Goal: Navigation & Orientation: Find specific page/section

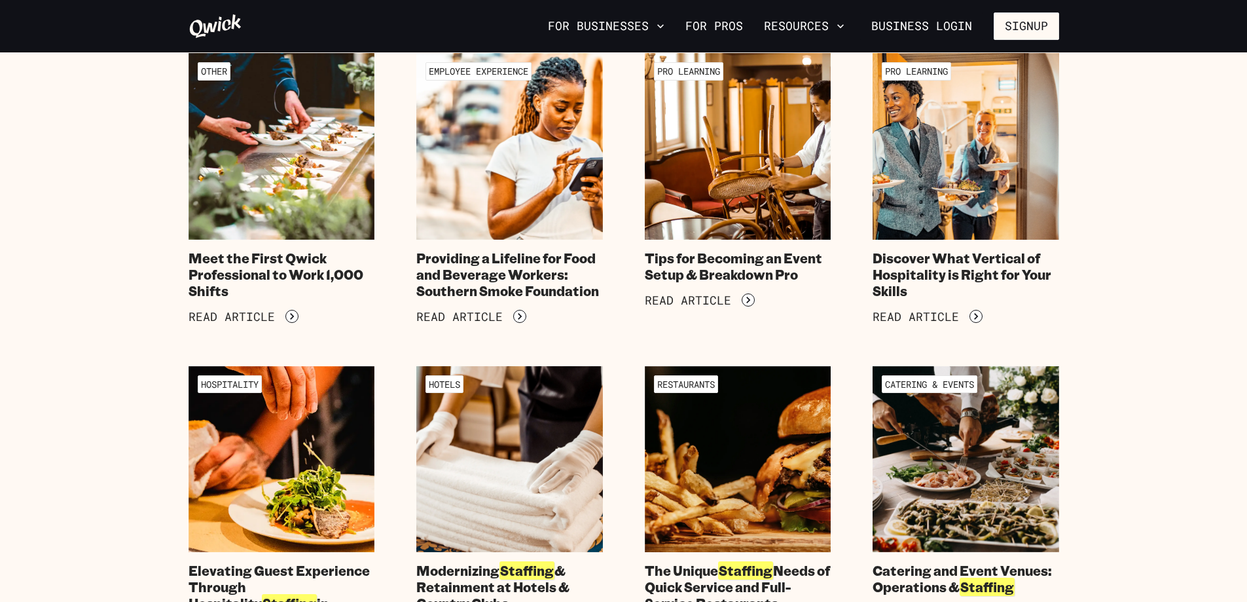
scroll to position [458, 0]
drag, startPoint x: 1146, startPoint y: 392, endPoint x: 1097, endPoint y: 443, distance: 70.4
click at [201, 24] on icon at bounding box center [215, 26] width 52 height 24
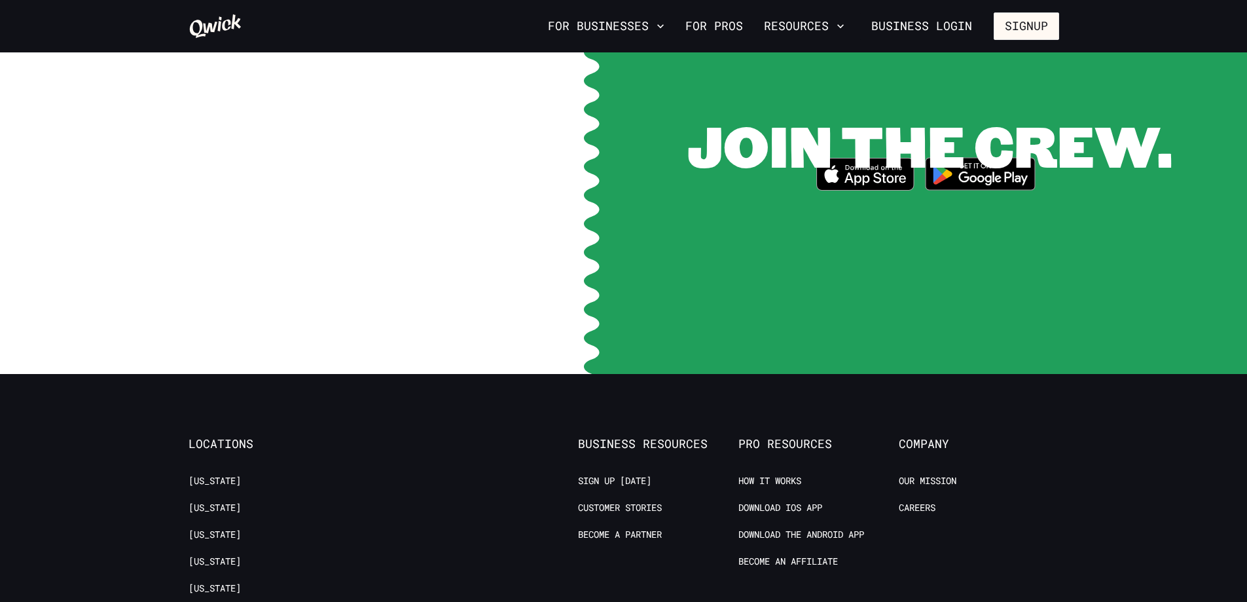
scroll to position [3105, 0]
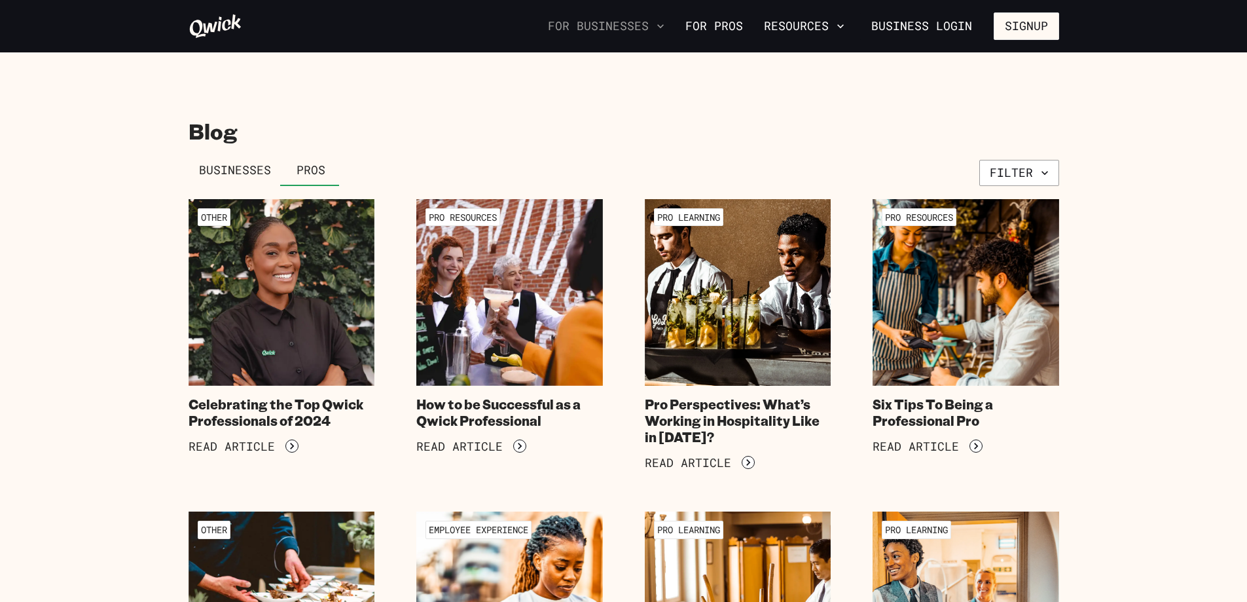
click at [630, 26] on button "For Businesses" at bounding box center [606, 26] width 127 height 22
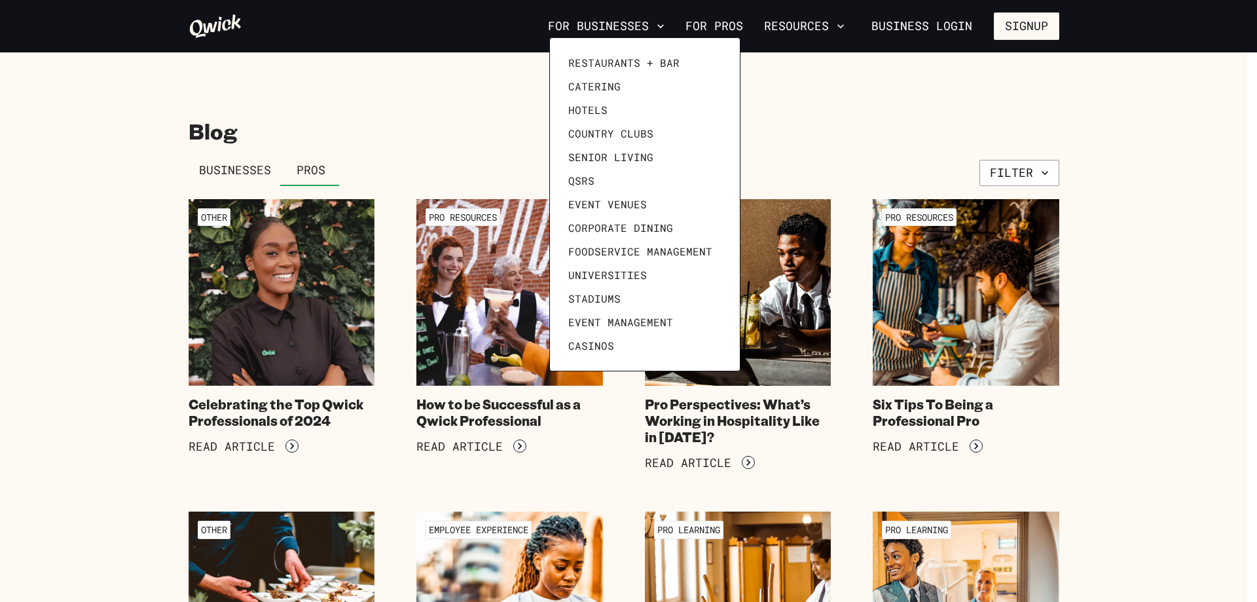
click at [833, 19] on div at bounding box center [628, 301] width 1257 height 602
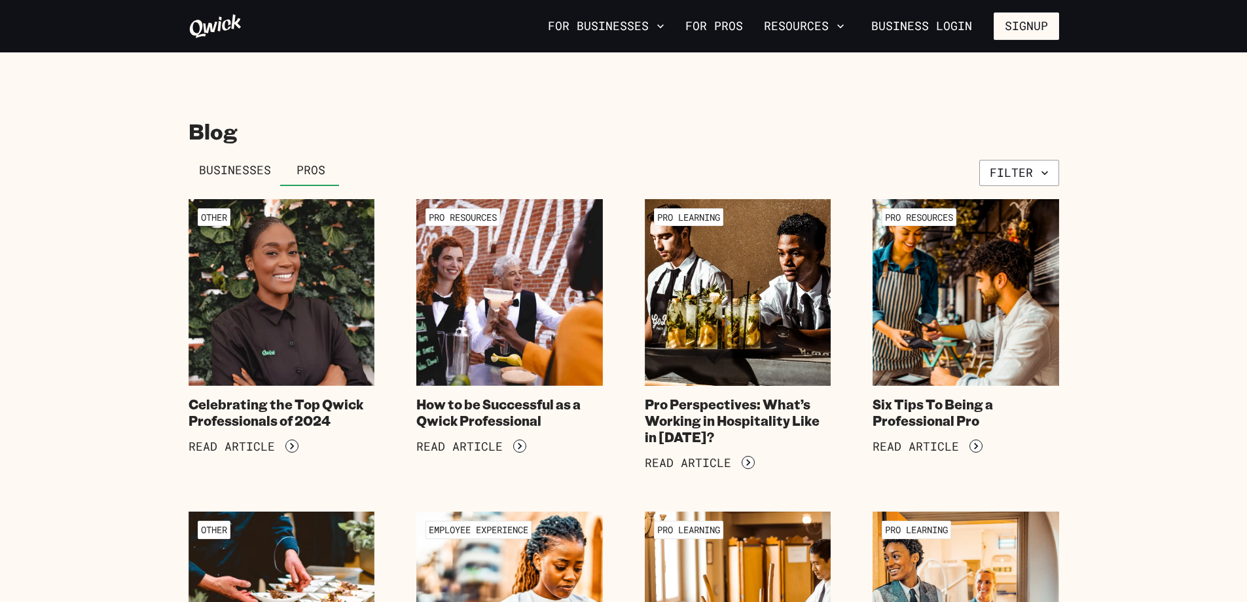
click at [833, 28] on button "Resources" at bounding box center [804, 26] width 91 height 22
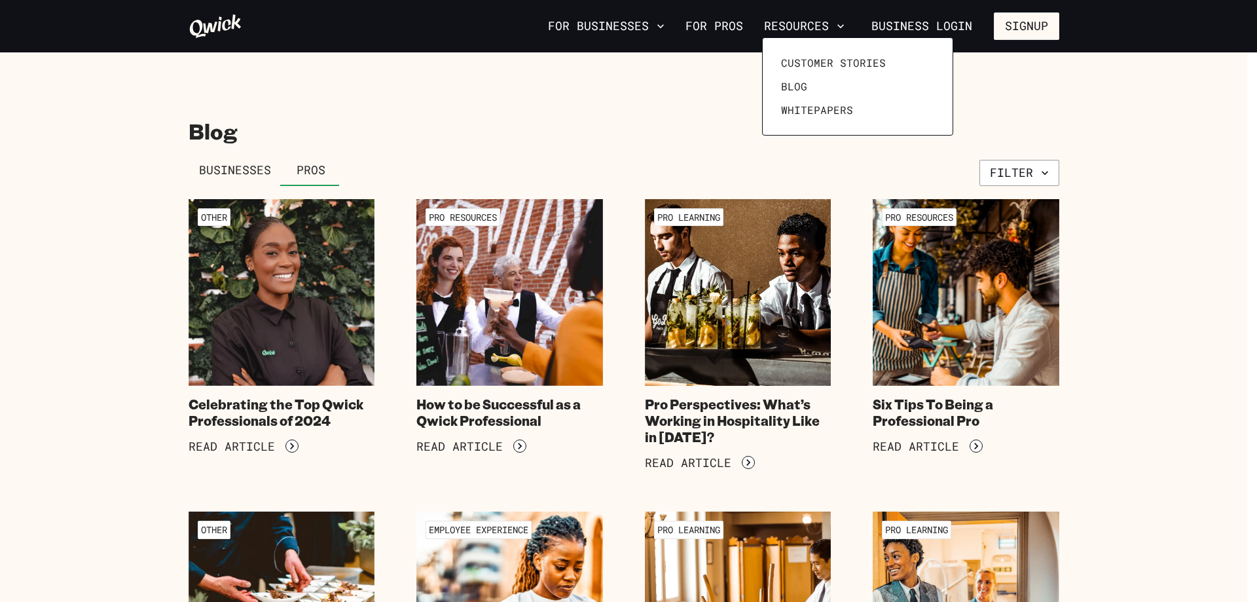
click at [646, 88] on div at bounding box center [628, 301] width 1257 height 602
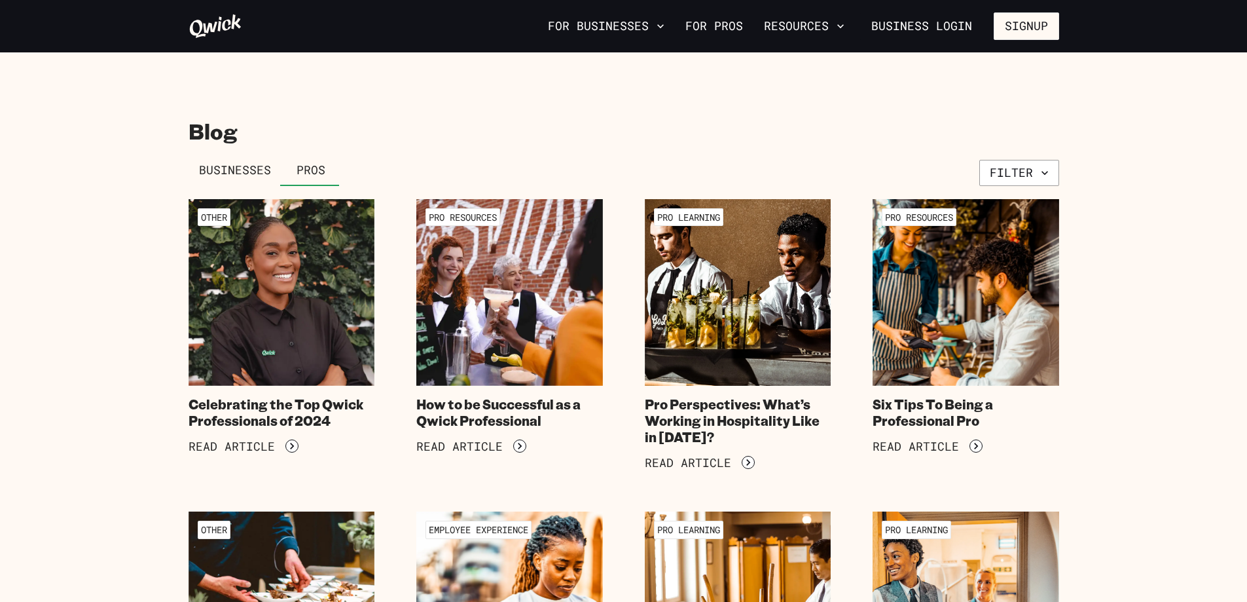
click at [204, 24] on icon at bounding box center [215, 26] width 52 height 24
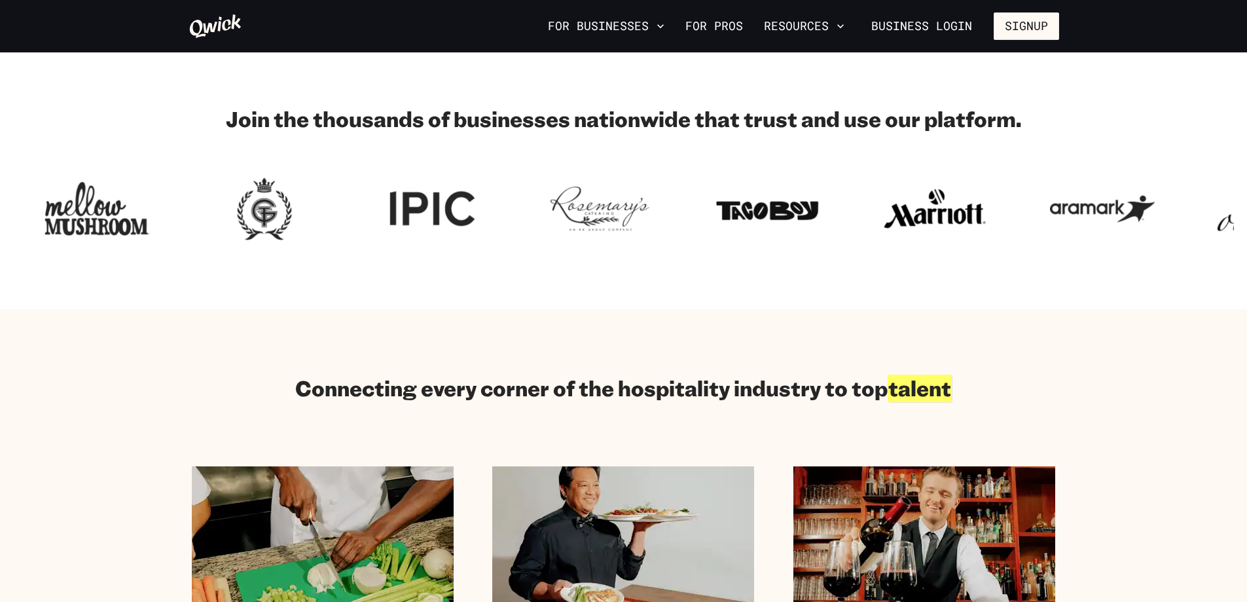
scroll to position [589, 0]
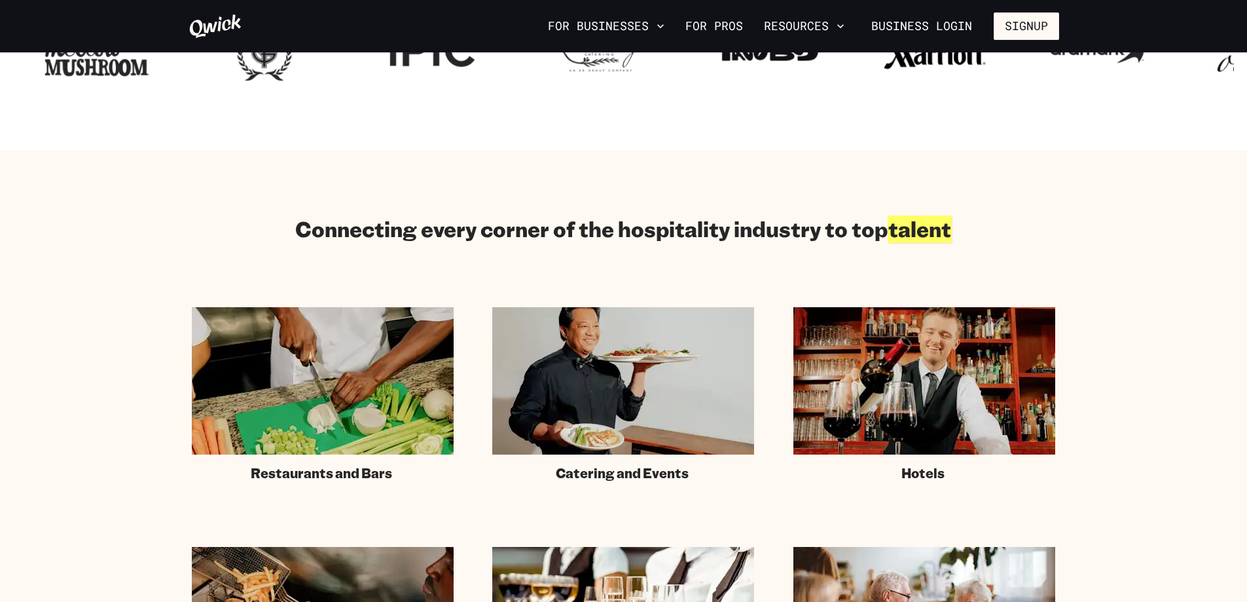
click at [1165, 409] on section "Connecting every corner of the hospitality industry to top talent Restaurants a…" at bounding box center [623, 468] width 1247 height 636
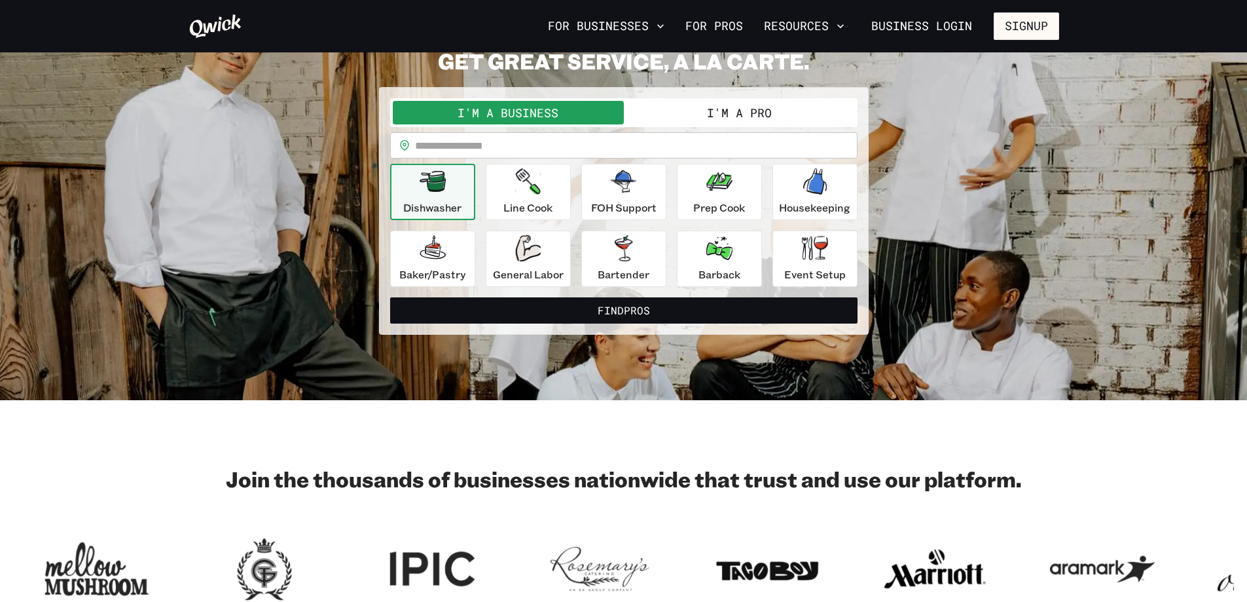
scroll to position [0, 0]
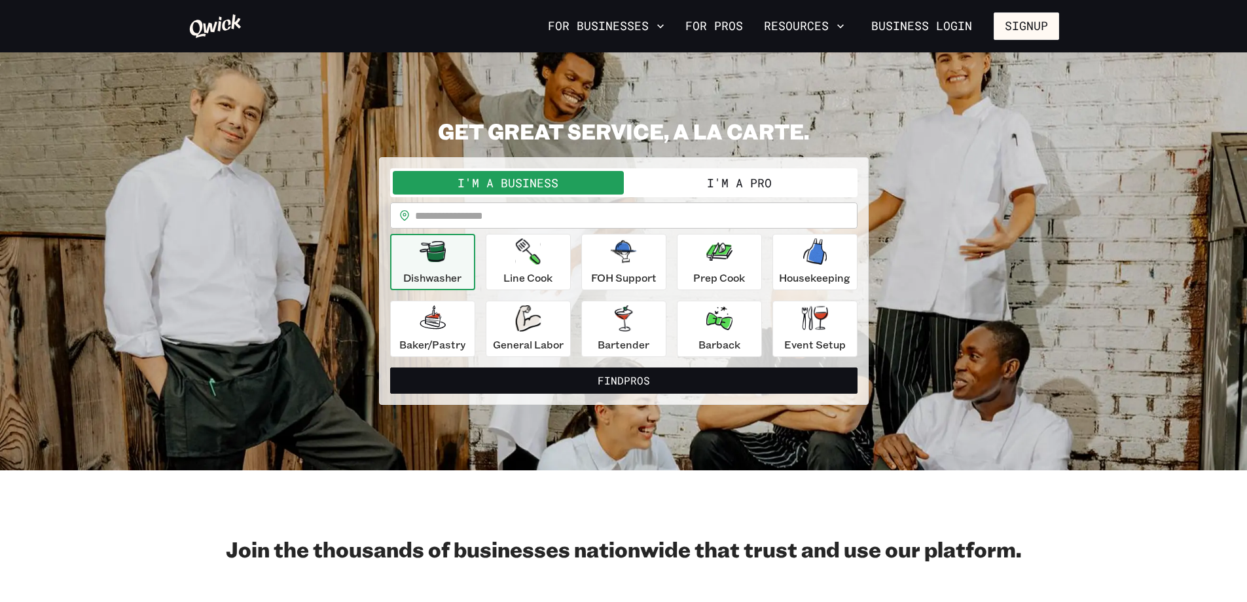
drag, startPoint x: 1057, startPoint y: 236, endPoint x: 993, endPoint y: -44, distance: 287.5
